Goal: Transaction & Acquisition: Subscribe to service/newsletter

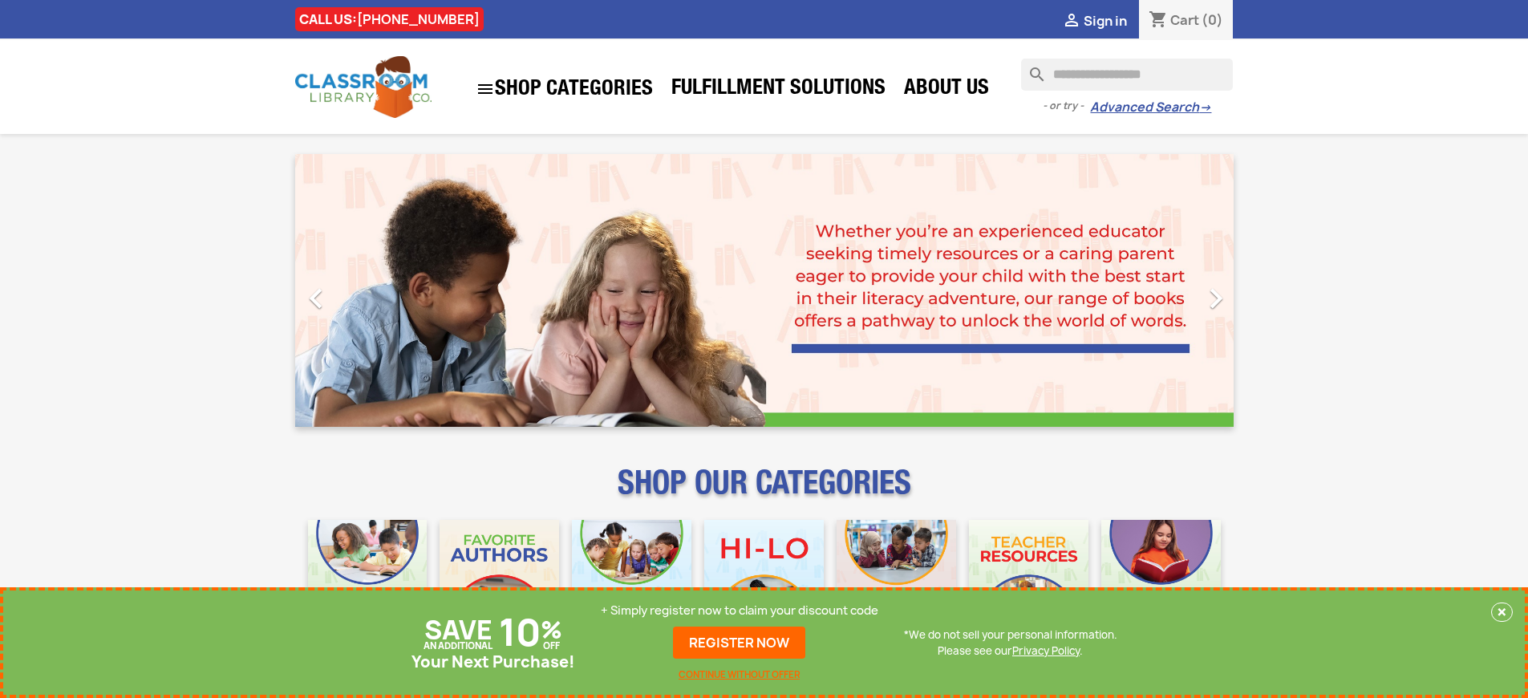
click at [739, 610] on p "+ Simply register now to claim your discount code" at bounding box center [739, 610] width 277 height 16
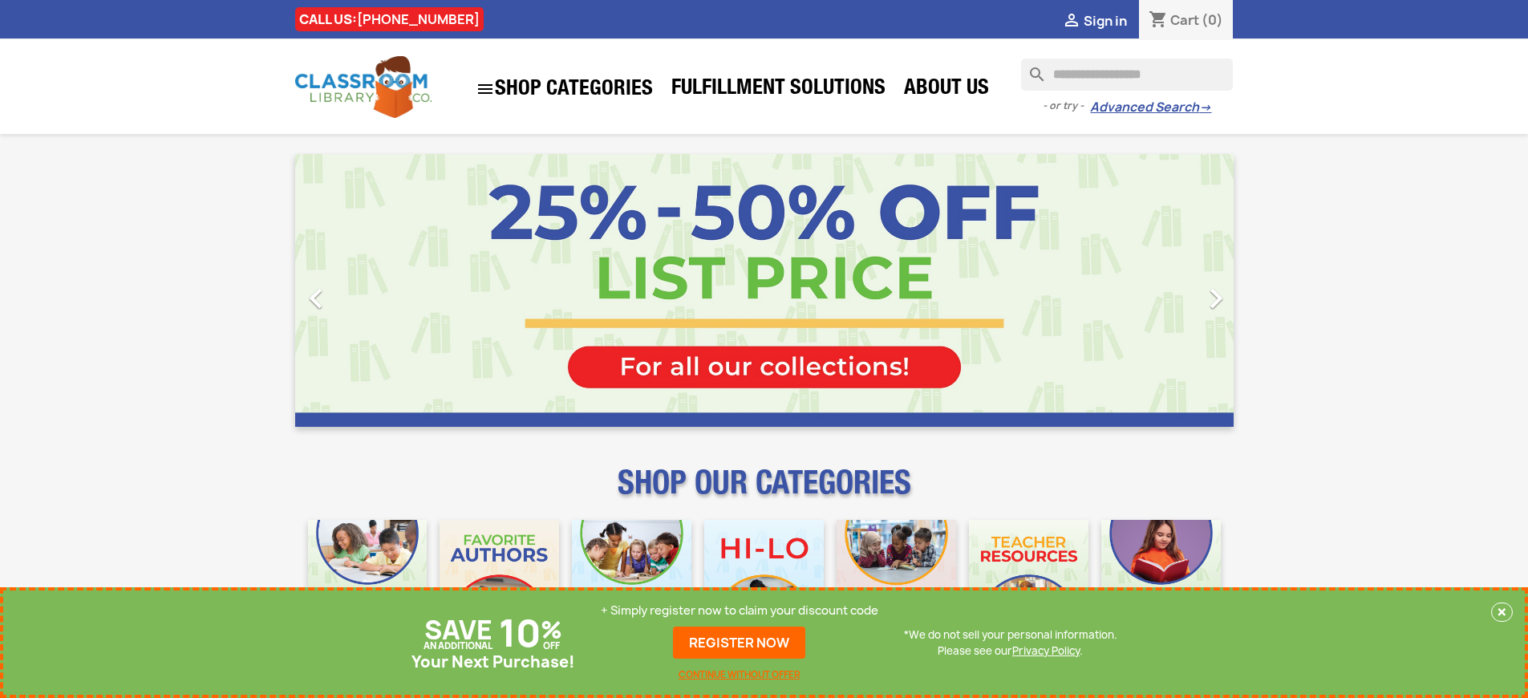
click at [739, 610] on p "+ Simply register now to claim your discount code" at bounding box center [739, 610] width 277 height 16
click at [739, 618] on p "+ Simply register now to claim your discount code" at bounding box center [739, 610] width 277 height 16
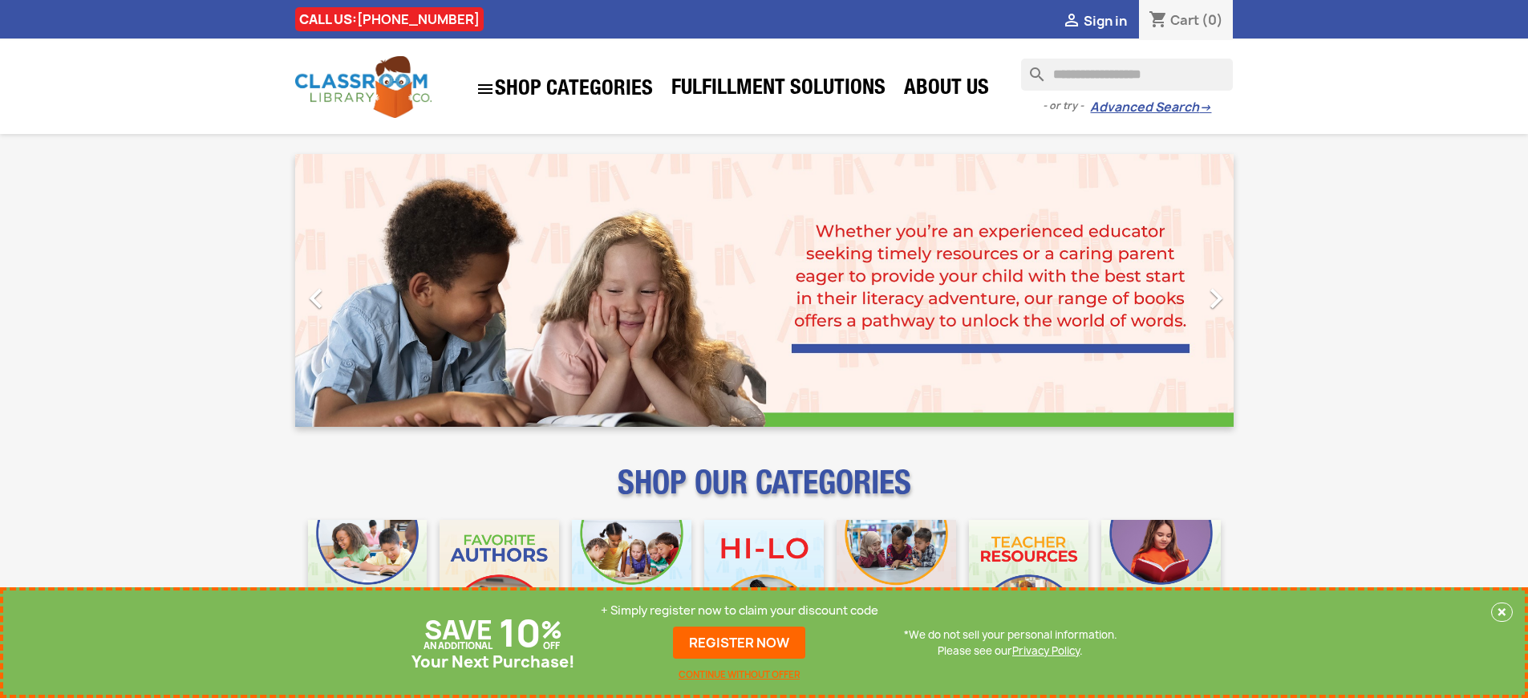
click at [739, 610] on p "+ Simply register now to claim your discount code" at bounding box center [739, 610] width 277 height 16
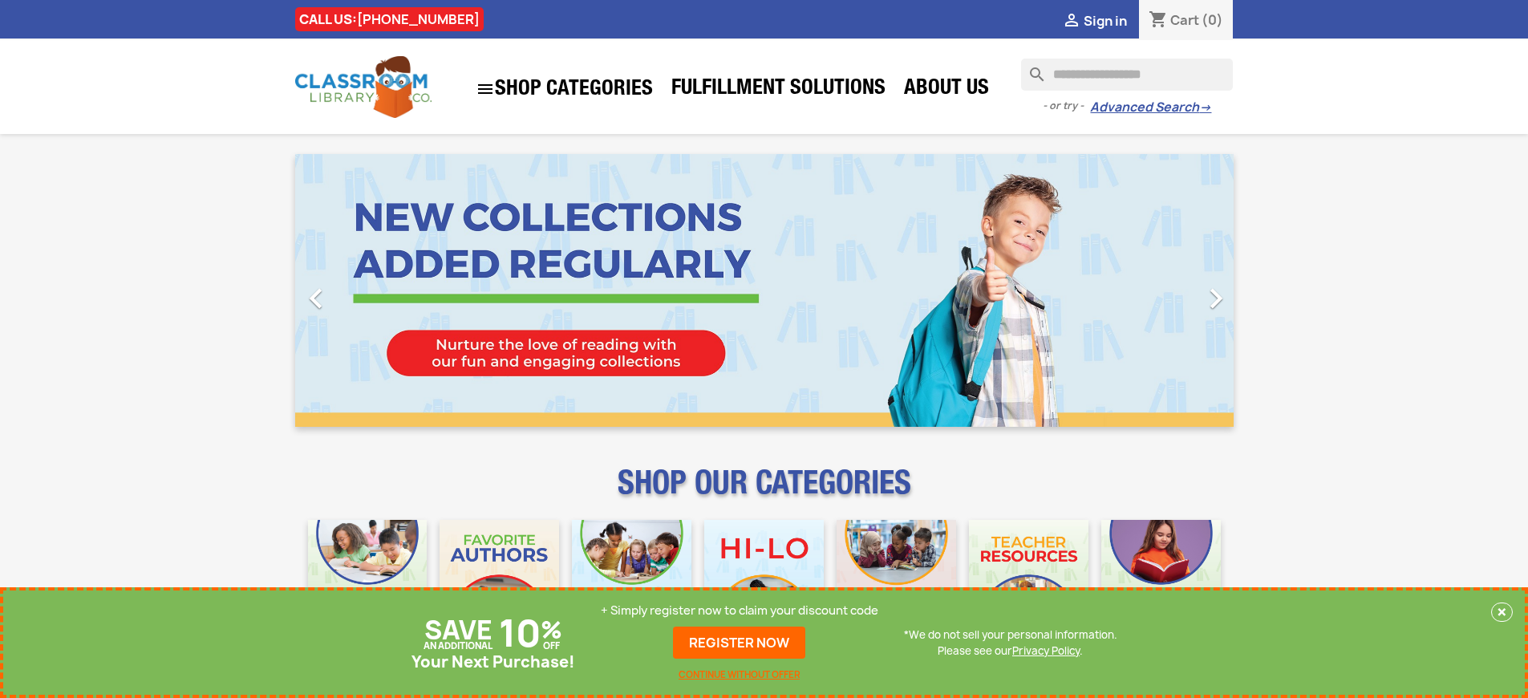
click at [739, 610] on p "+ Simply register now to claim your discount code" at bounding box center [739, 610] width 277 height 16
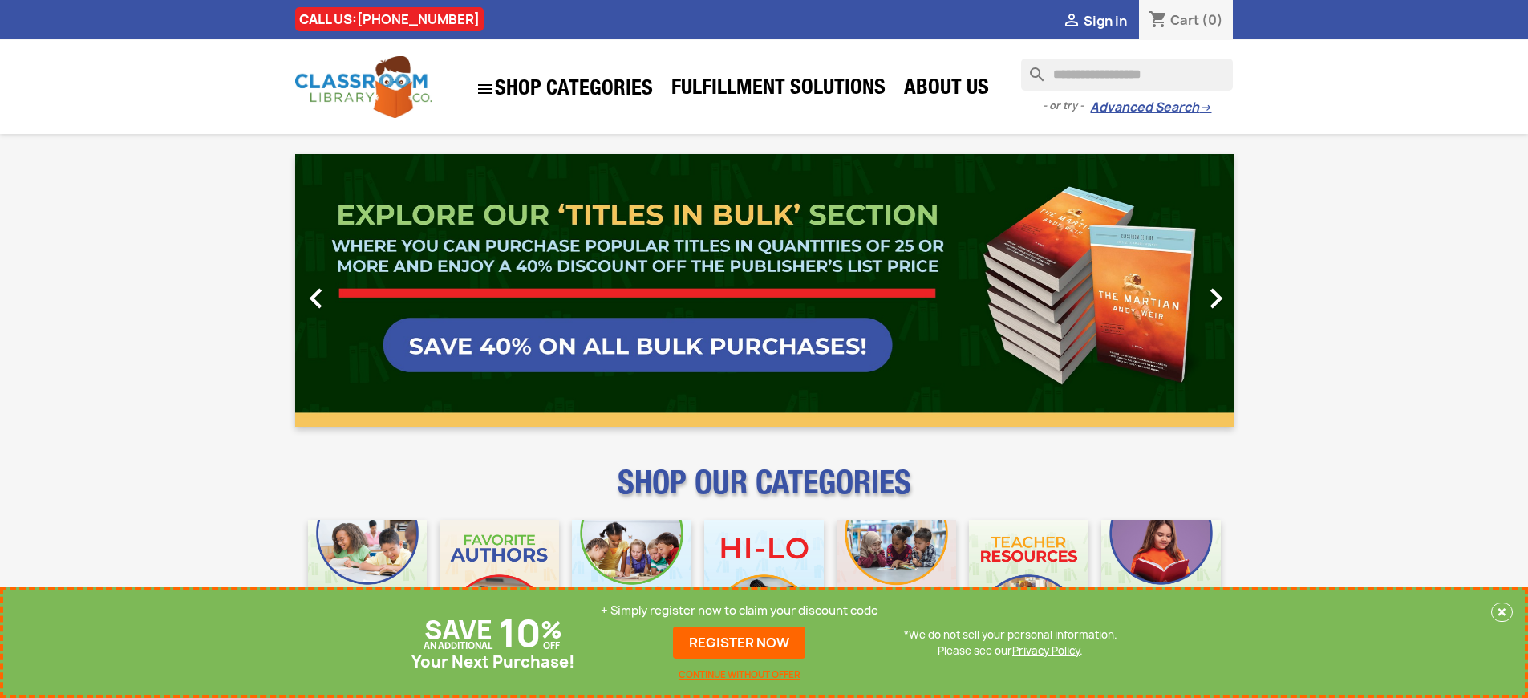
click at [739, 610] on p "+ Simply register now to claim your discount code" at bounding box center [739, 610] width 277 height 16
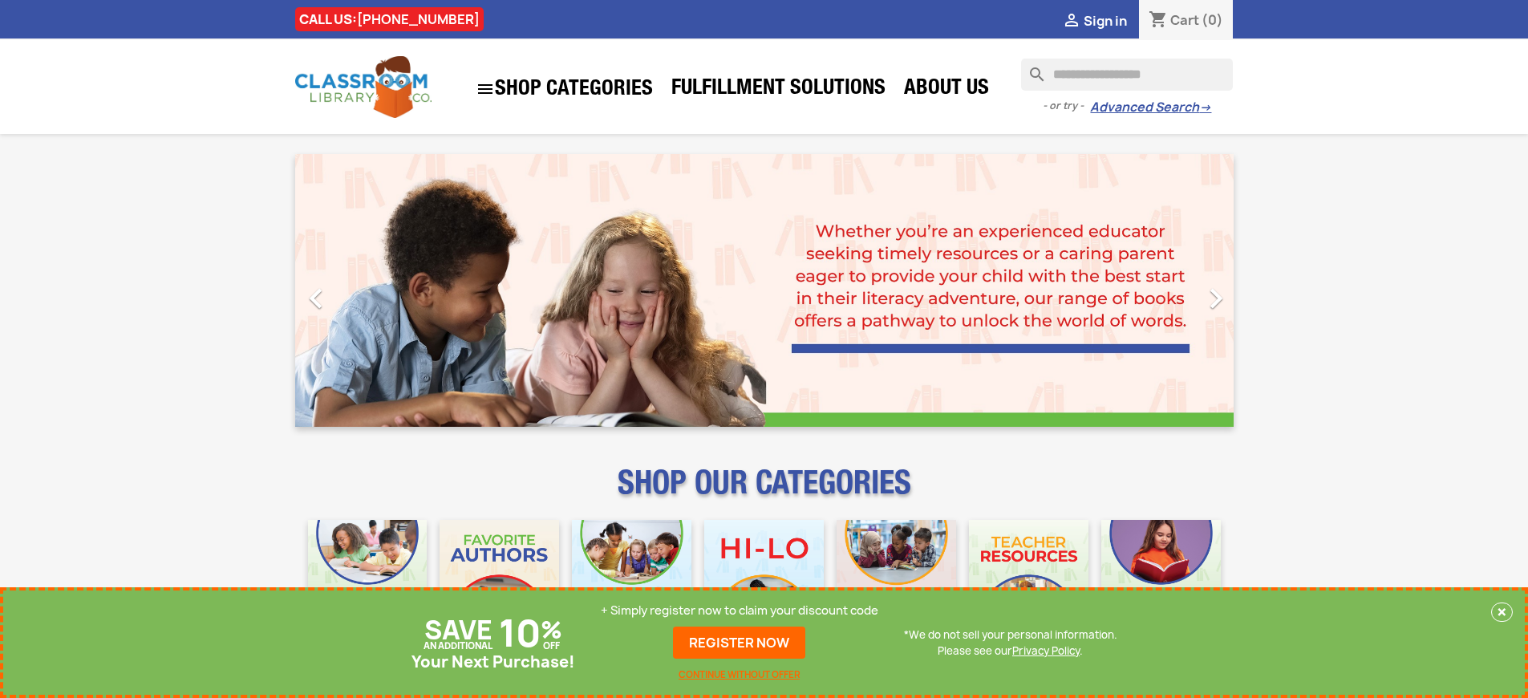
click at [739, 610] on p "+ Simply register now to claim your discount code" at bounding box center [739, 610] width 277 height 16
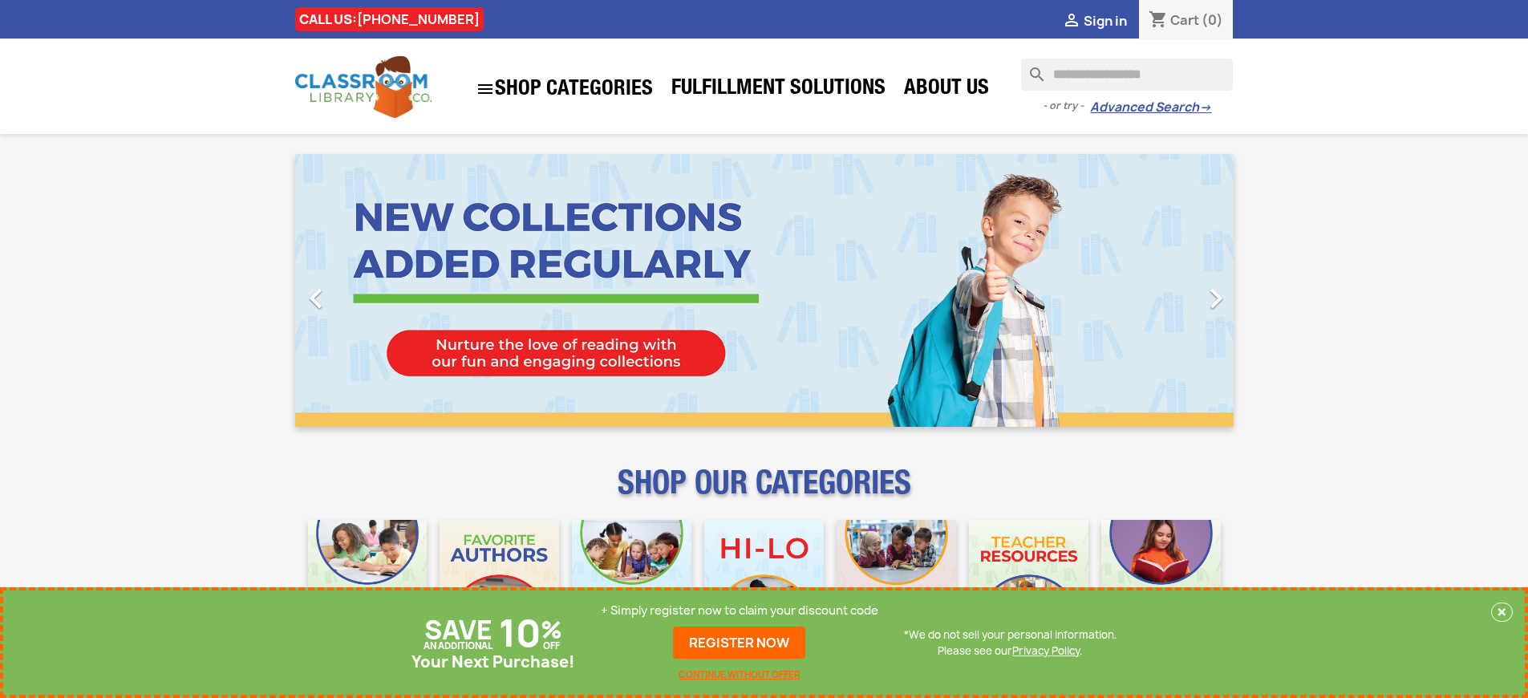
click at [739, 610] on p "+ Simply register now to claim your discount code" at bounding box center [739, 610] width 277 height 16
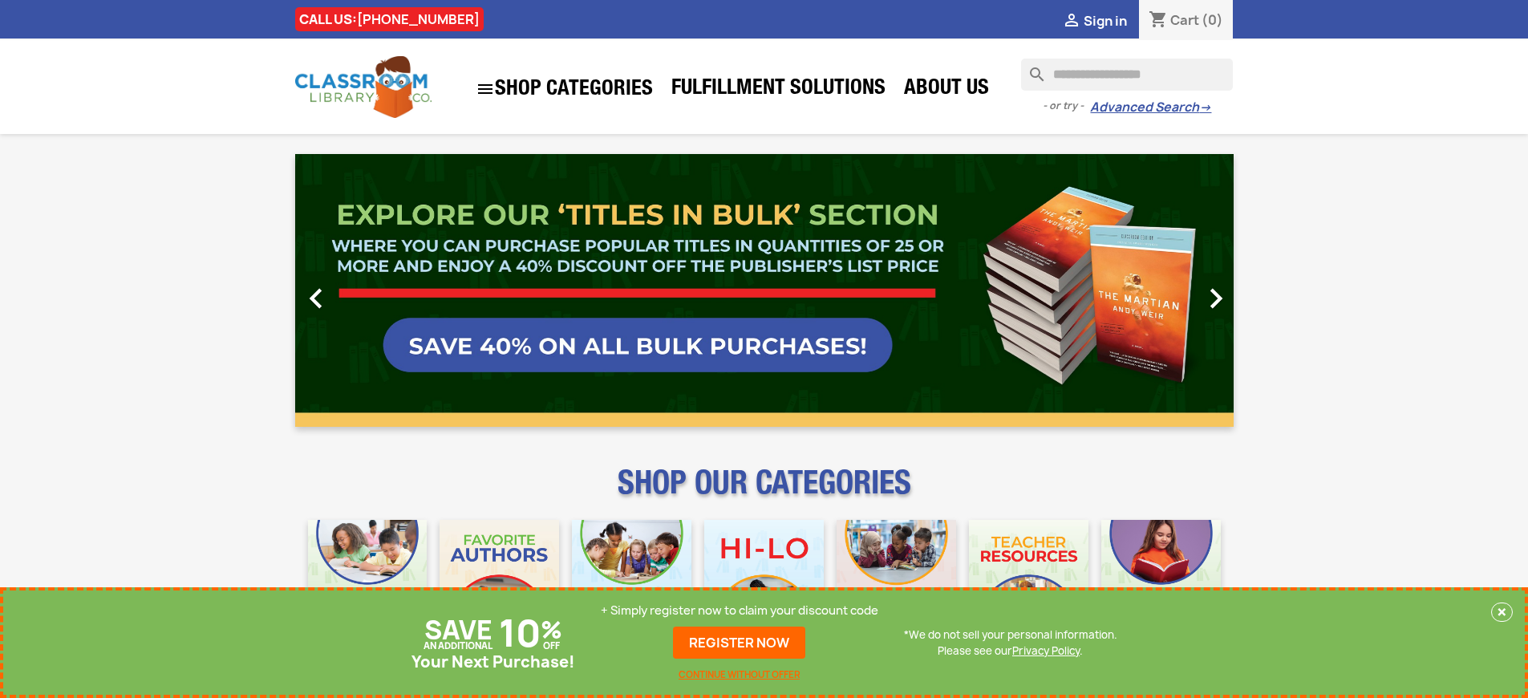
click at [739, 610] on p "+ Simply register now to claim your discount code" at bounding box center [739, 610] width 277 height 16
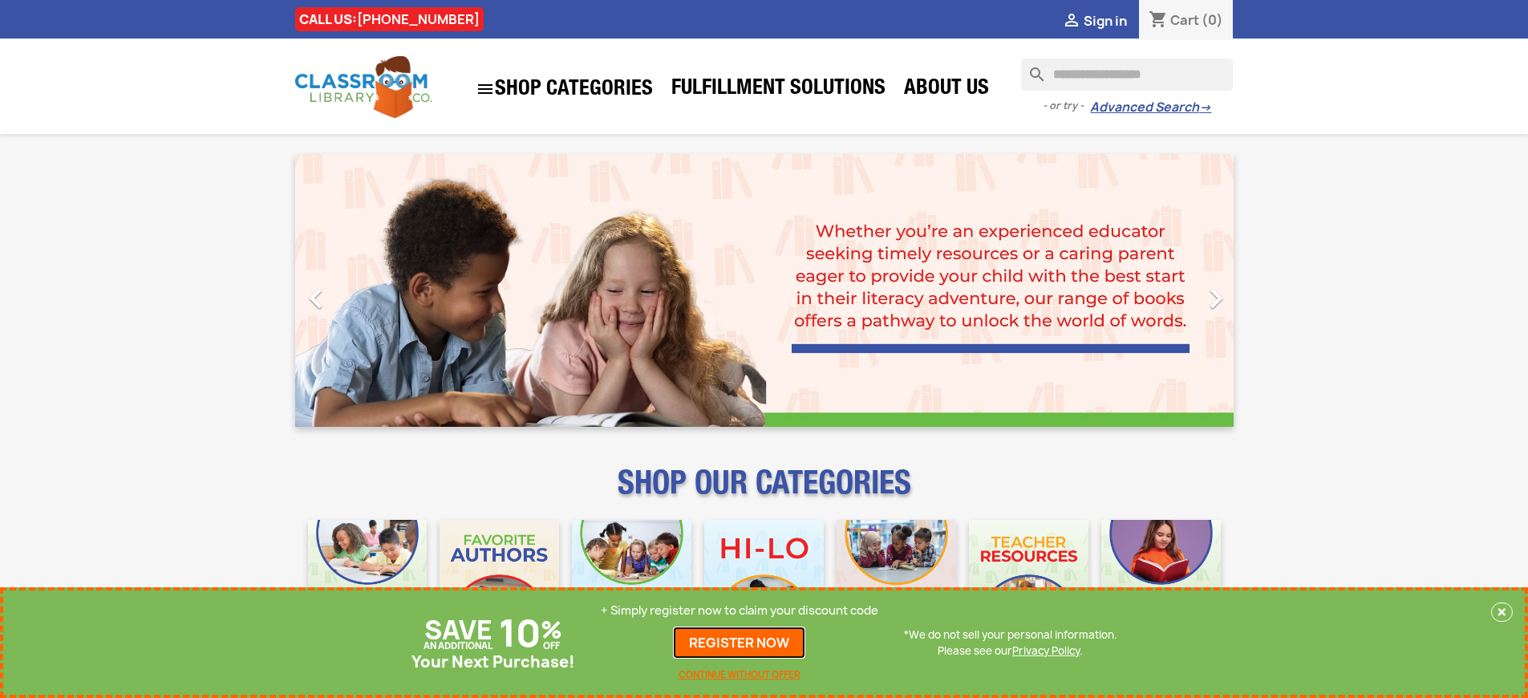
click at [739, 642] on link "REGISTER NOW" at bounding box center [739, 642] width 132 height 32
click at [739, 610] on p "+ Simply register now to claim your discount code" at bounding box center [739, 610] width 277 height 16
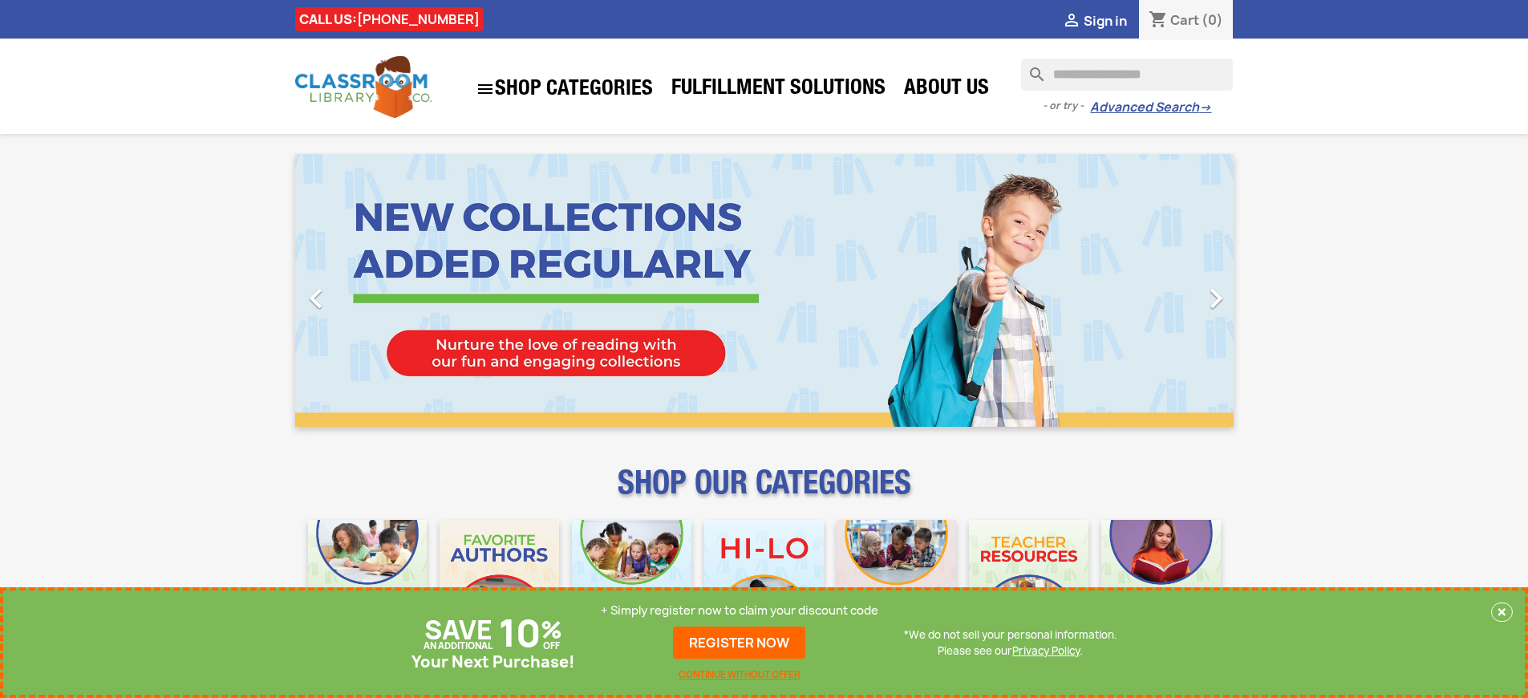
click at [739, 610] on p "+ Simply register now to claim your discount code" at bounding box center [739, 610] width 277 height 16
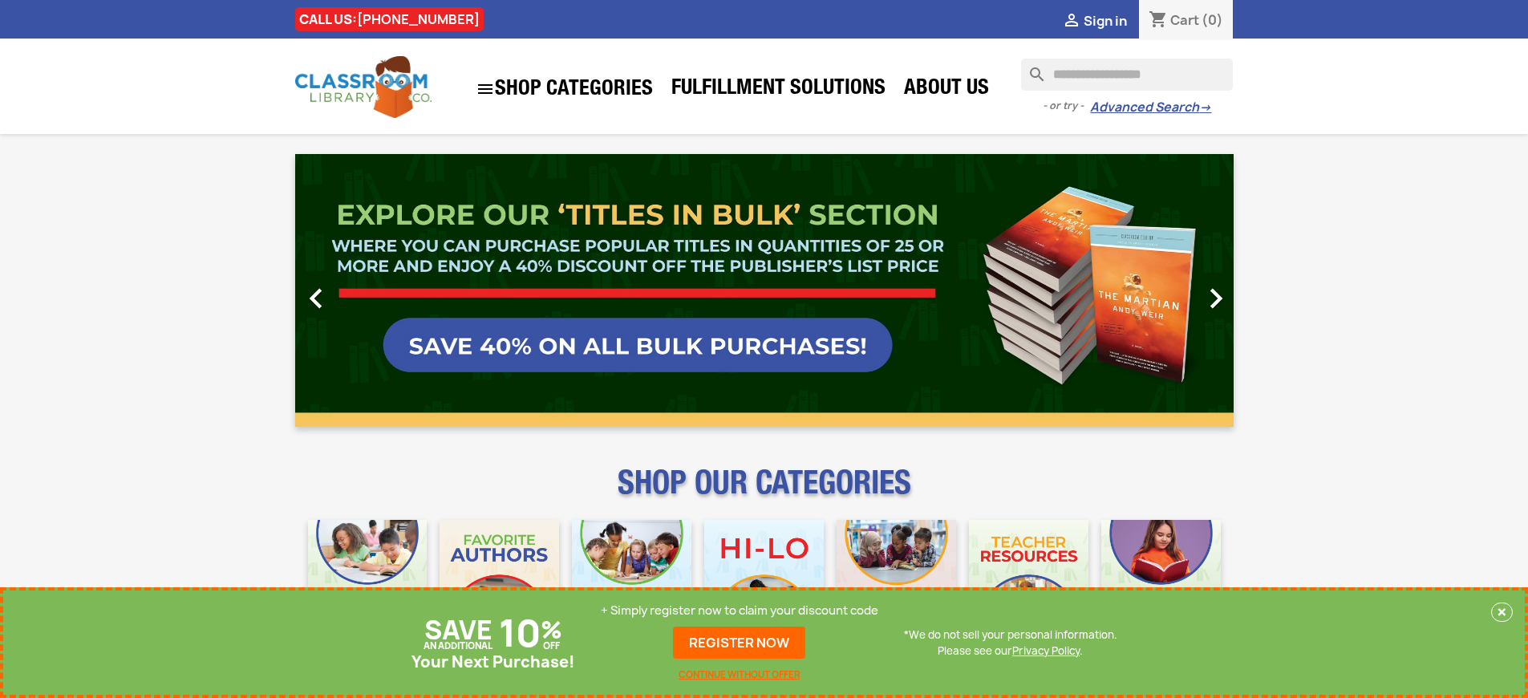
click at [739, 610] on p "+ Simply register now to claim your discount code" at bounding box center [739, 610] width 277 height 16
click at [739, 642] on link "REGISTER NOW" at bounding box center [739, 642] width 132 height 32
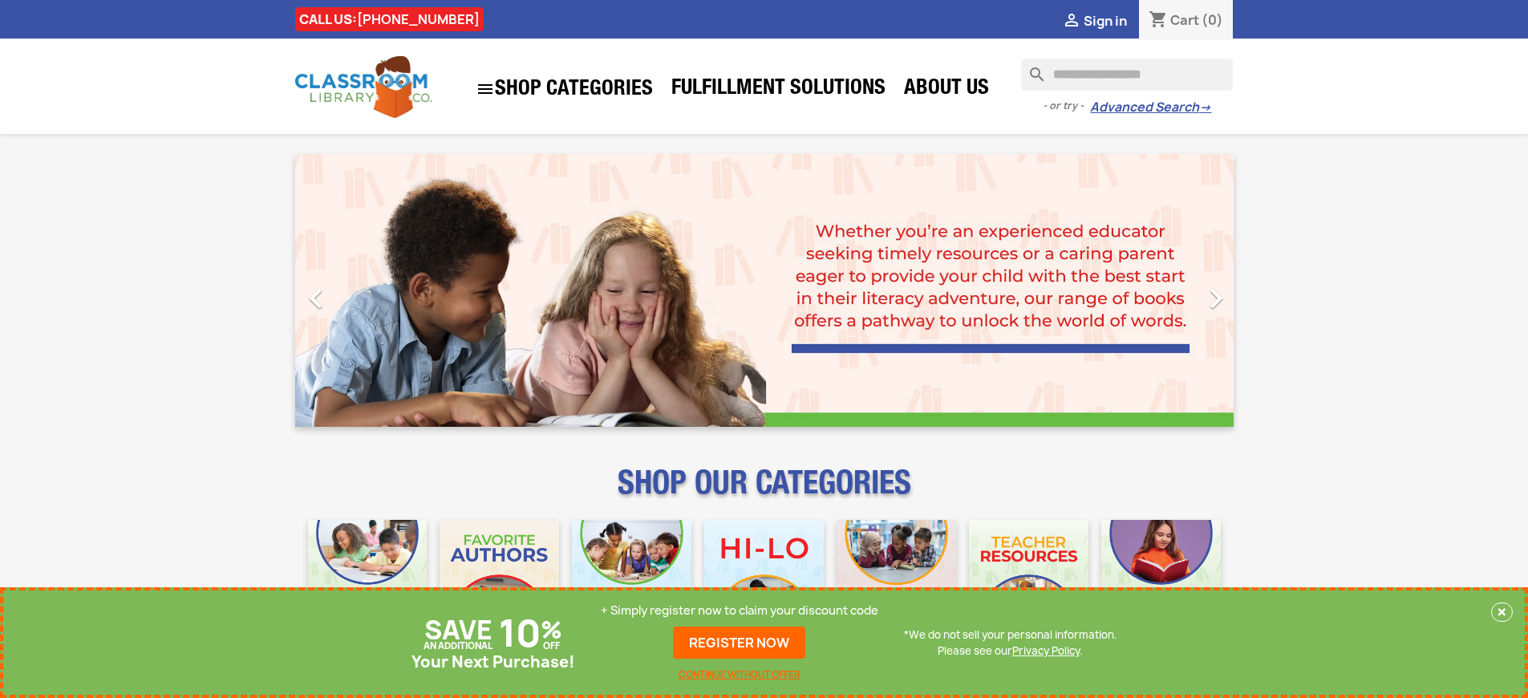
click at [739, 610] on p "+ Simply register now to claim your discount code" at bounding box center [739, 610] width 277 height 16
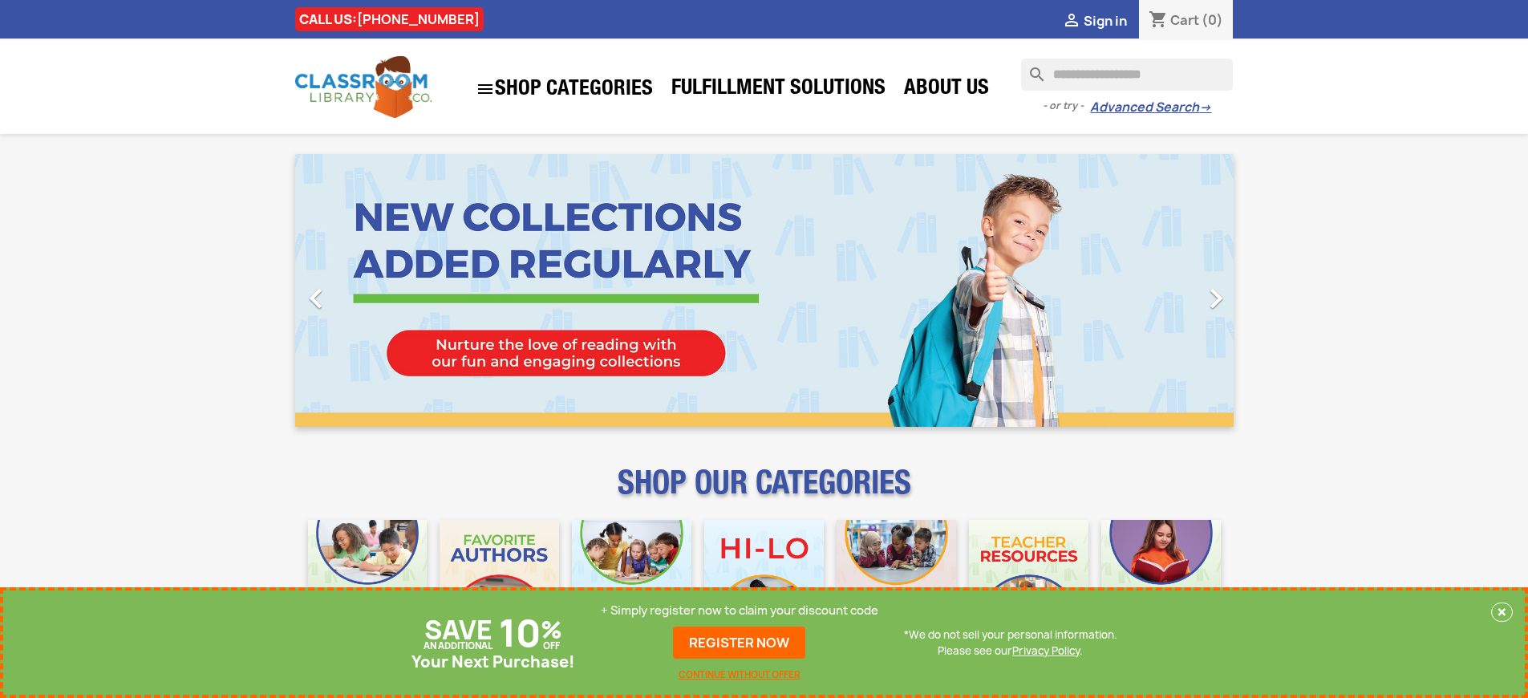
click at [739, 610] on p "+ Simply register now to claim your discount code" at bounding box center [739, 610] width 277 height 16
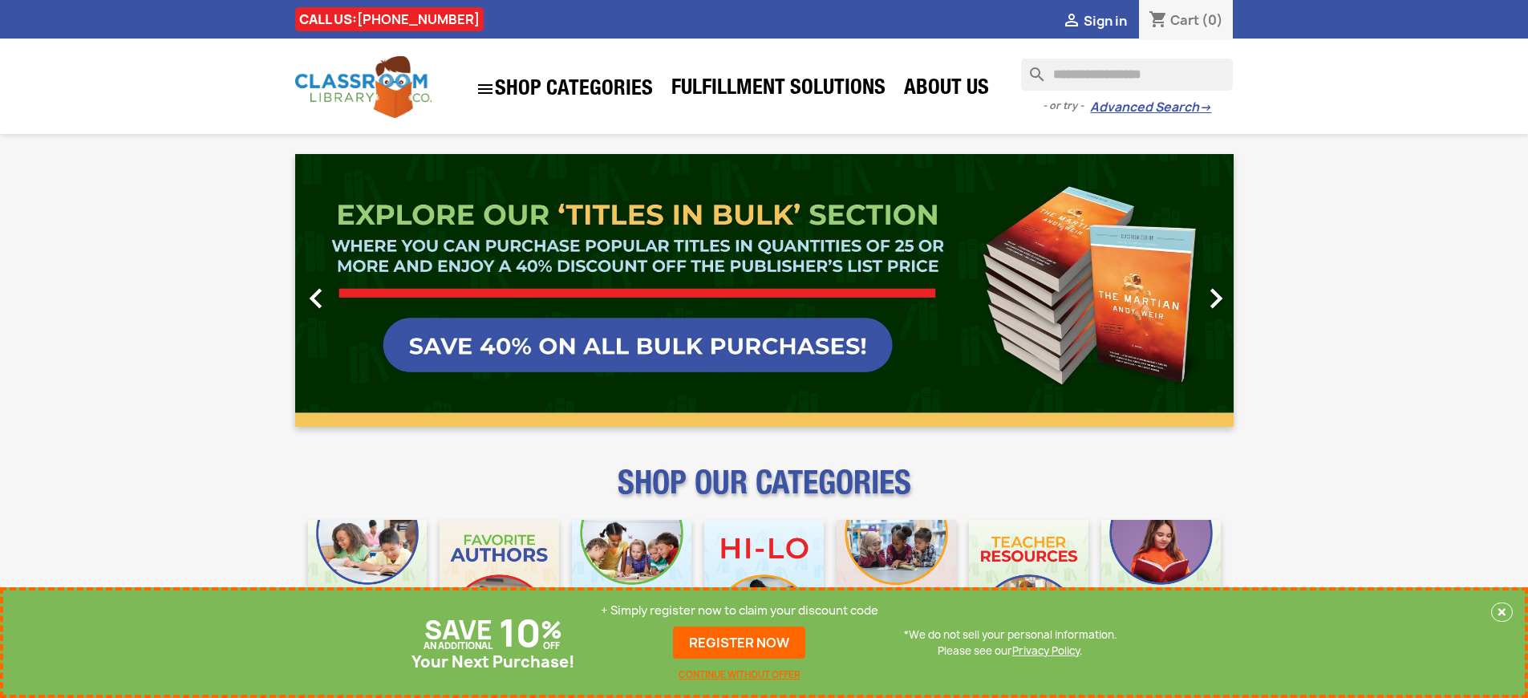
click at [739, 610] on p "+ Simply register now to claim your discount code" at bounding box center [739, 610] width 277 height 16
click at [739, 642] on link "REGISTER NOW" at bounding box center [739, 642] width 132 height 32
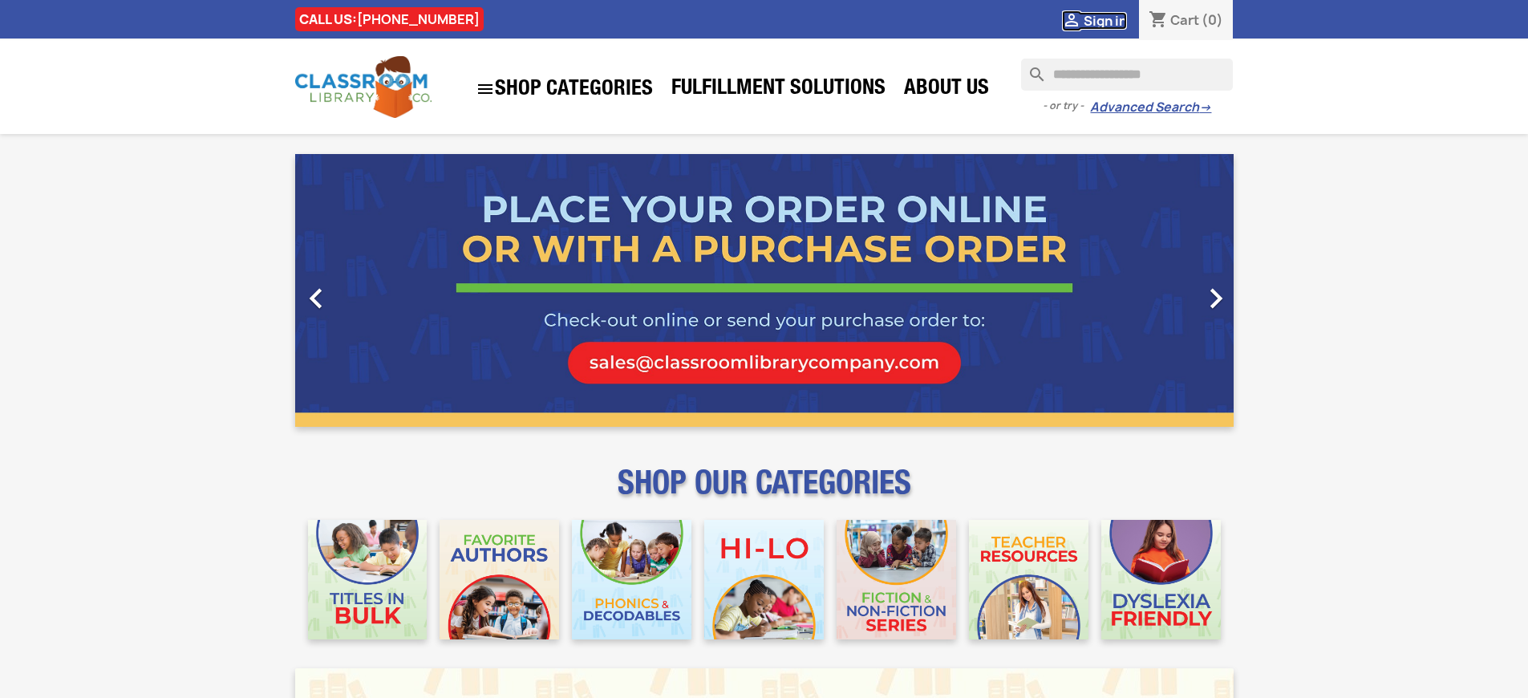
click at [1104, 20] on span "Sign in" at bounding box center [1104, 21] width 43 height 18
